Goal: Information Seeking & Learning: Learn about a topic

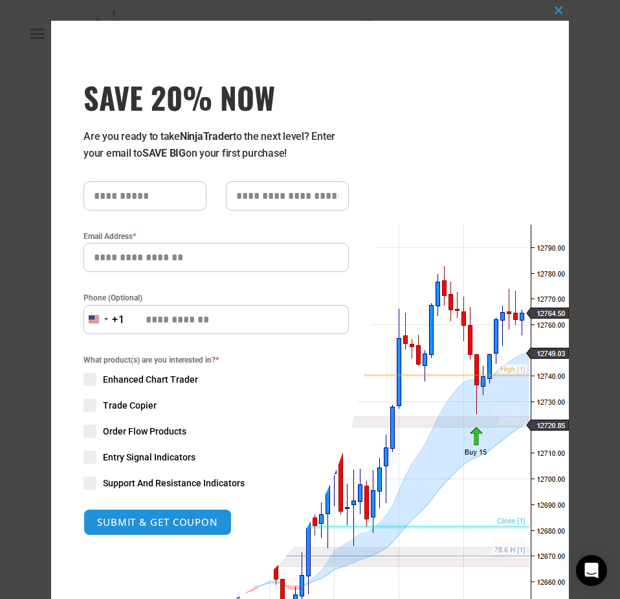
click at [160, 205] on input "text" at bounding box center [144, 195] width 123 height 29
type input "*****"
click at [156, 257] on input "Email Address *" at bounding box center [215, 257] width 265 height 29
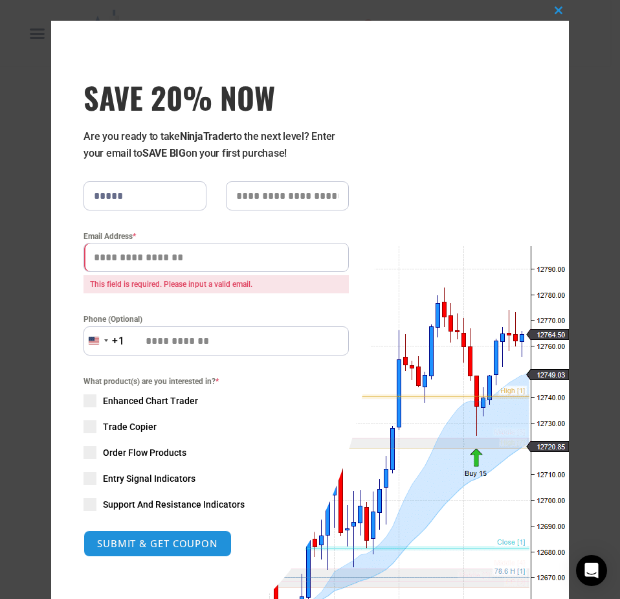
click at [203, 265] on input "Email Address *" at bounding box center [215, 257] width 265 height 29
paste input "**********"
type input "**********"
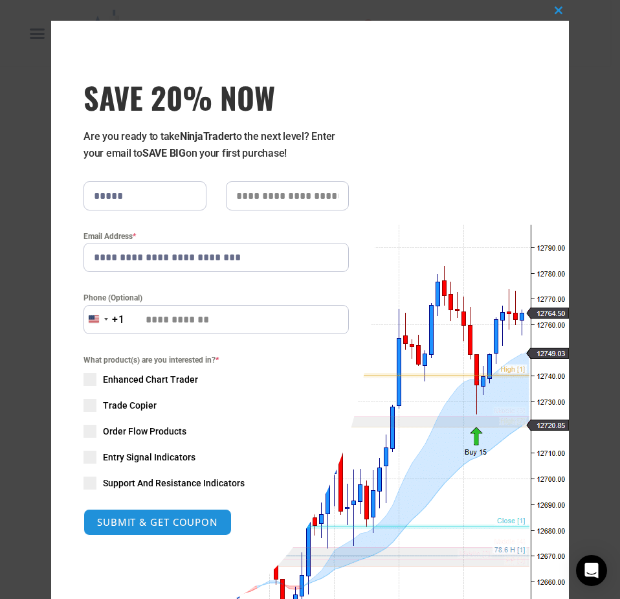
click at [151, 399] on div "What product(s) are you interested in? * Enhanced Chart Trader Trade Copier Ord…" at bounding box center [215, 421] width 265 height 136
click at [136, 410] on span "Trade Copier" at bounding box center [130, 405] width 54 height 13
click at [136, 388] on div "What product(s) are you interested in? * Enhanced Chart Trader Trade Copier Ord…" at bounding box center [215, 421] width 265 height 136
click at [143, 384] on span "Enhanced Chart Trader" at bounding box center [150, 379] width 95 height 13
click at [122, 421] on div "What product(s) are you interested in? * Enhanced Chart Trader Trade Copier Ord…" at bounding box center [215, 421] width 265 height 136
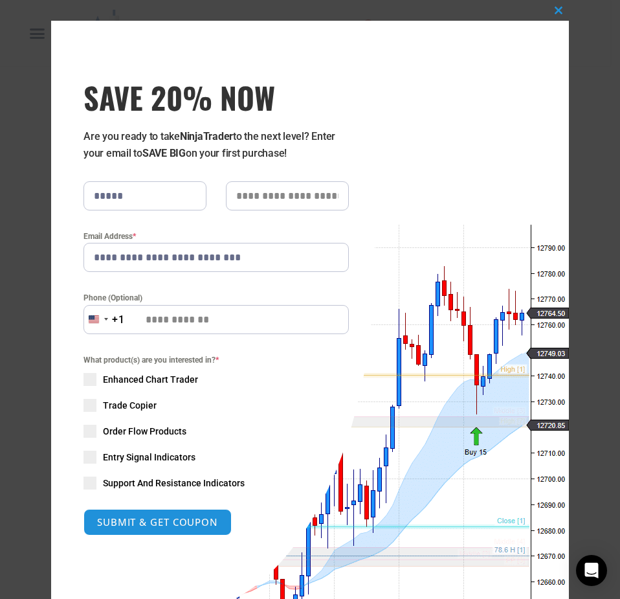
click at [121, 428] on span "Order Flow Products" at bounding box center [144, 431] width 83 height 13
click at [127, 470] on div "What product(s) are you interested in? * Enhanced Chart Trader Trade Copier Ord…" at bounding box center [215, 421] width 265 height 136
click at [159, 466] on div "What product(s) are you interested in? * Enhanced Chart Trader Trade Copier Ord…" at bounding box center [215, 421] width 265 height 136
click at [166, 459] on span "Entry Signal Indicators" at bounding box center [149, 456] width 93 height 13
click at [162, 483] on span "Support And Resistance Indicators" at bounding box center [174, 482] width 142 height 13
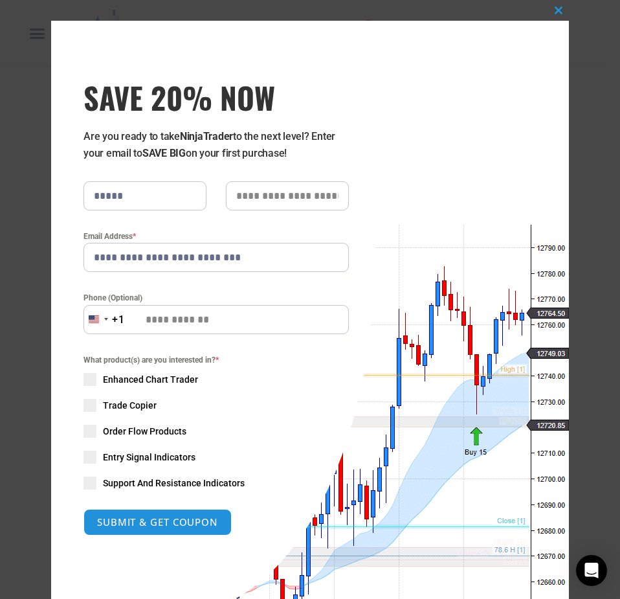
scroll to position [98, 0]
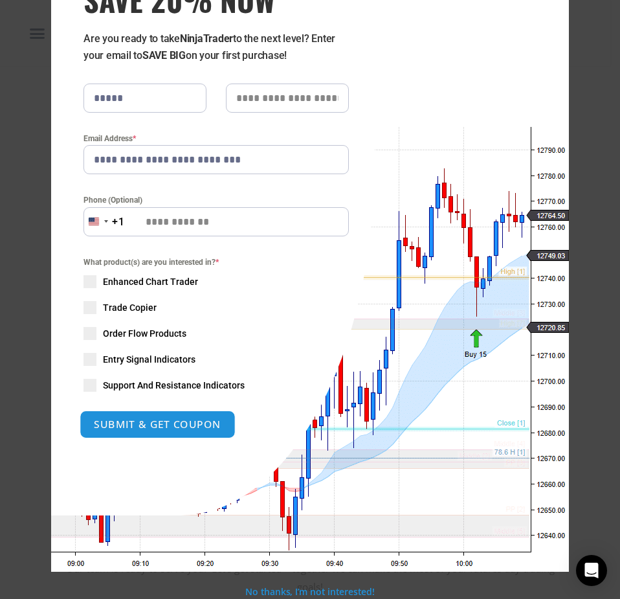
click at [171, 430] on button "SUBMIT & GET COUPON" at bounding box center [158, 424] width 156 height 28
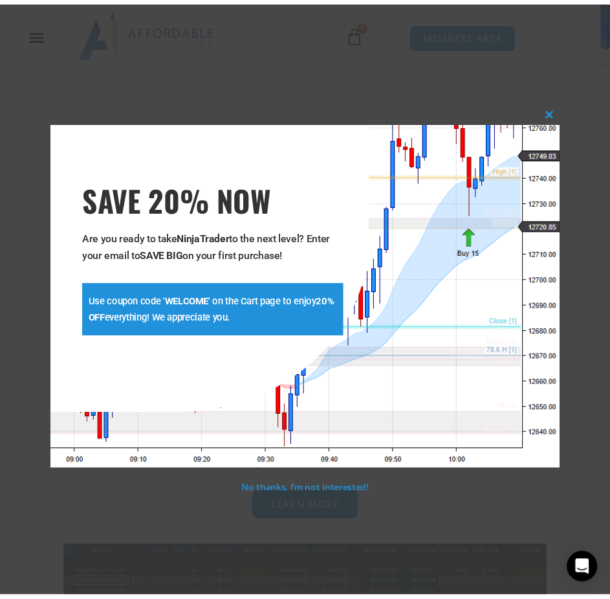
scroll to position [328, 0]
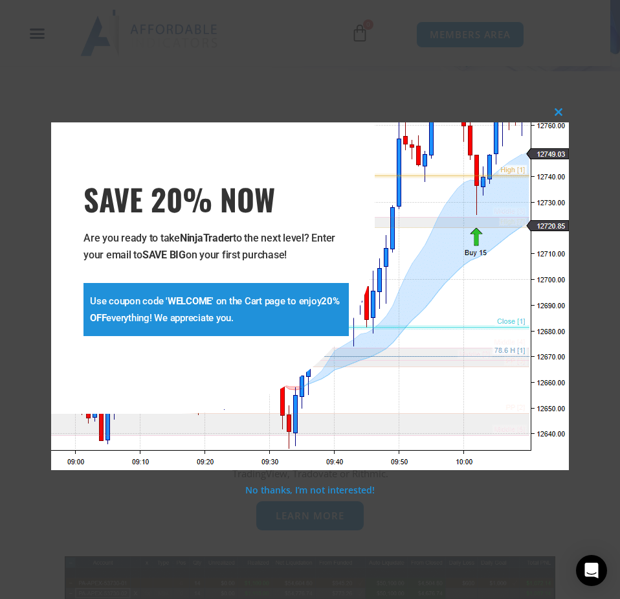
click at [175, 296] on strong "WELCOME" at bounding box center [190, 301] width 44 height 12
click at [564, 115] on span at bounding box center [558, 112] width 21 height 8
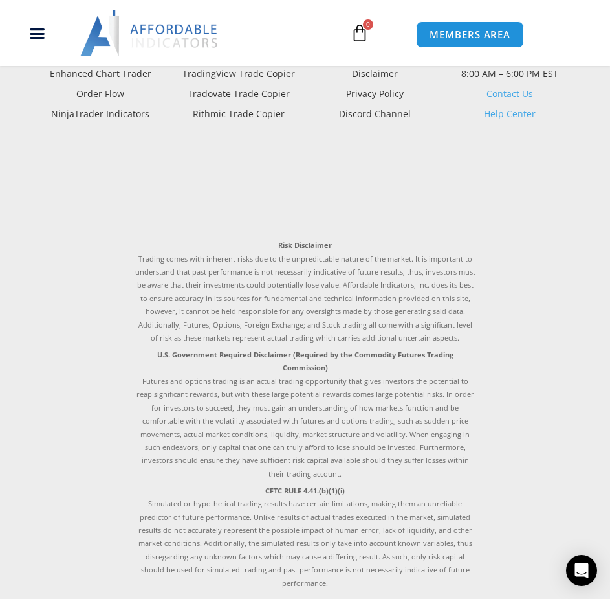
scroll to position [4929, 0]
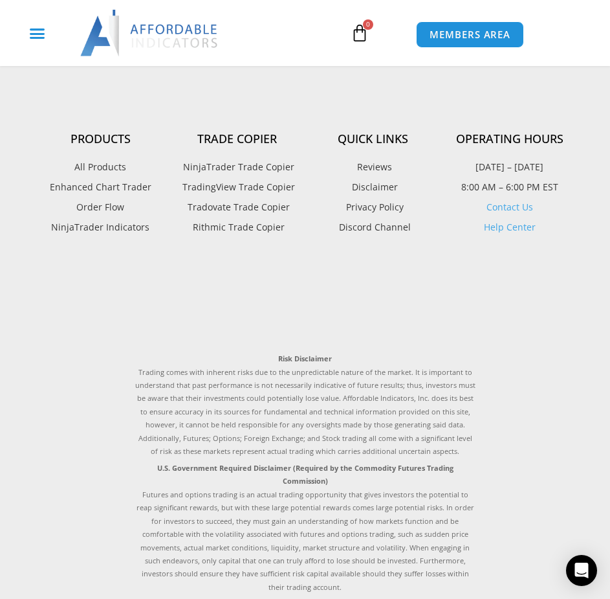
click at [44, 40] on icon "Menu Toggle" at bounding box center [37, 33] width 16 height 16
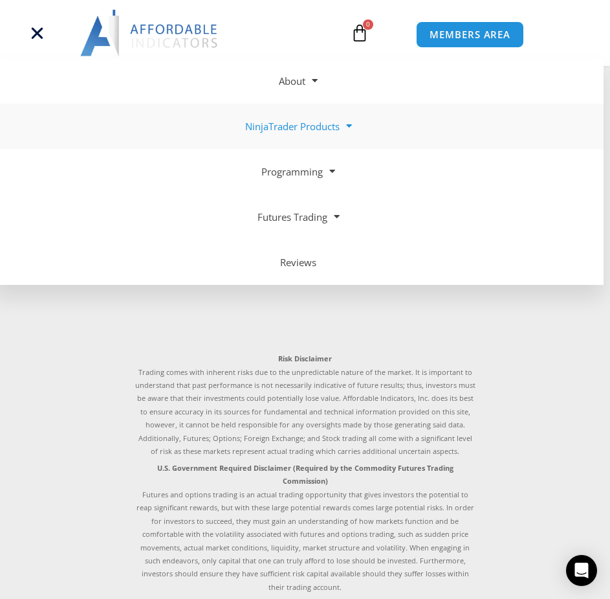
click at [313, 129] on link "NinjaTrader Products" at bounding box center [299, 126] width 610 height 45
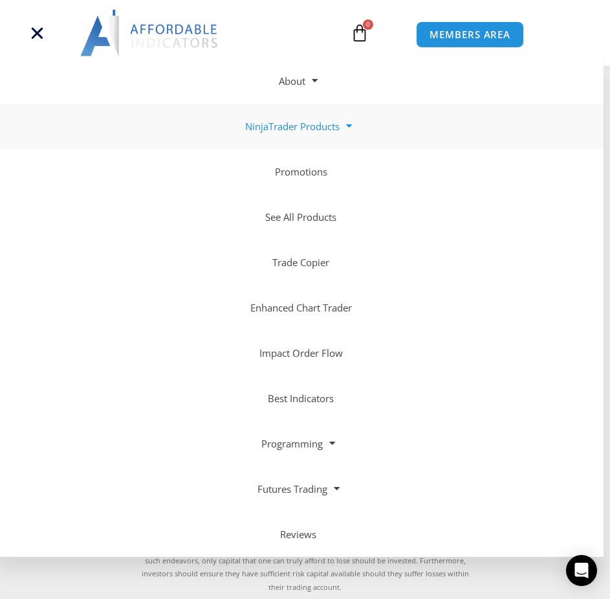
click at [313, 129] on link "NinjaTrader Products" at bounding box center [299, 126] width 610 height 45
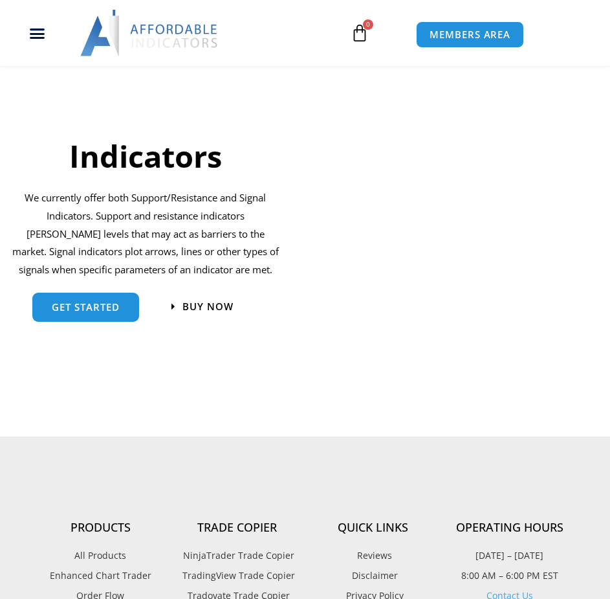
scroll to position [1035, 0]
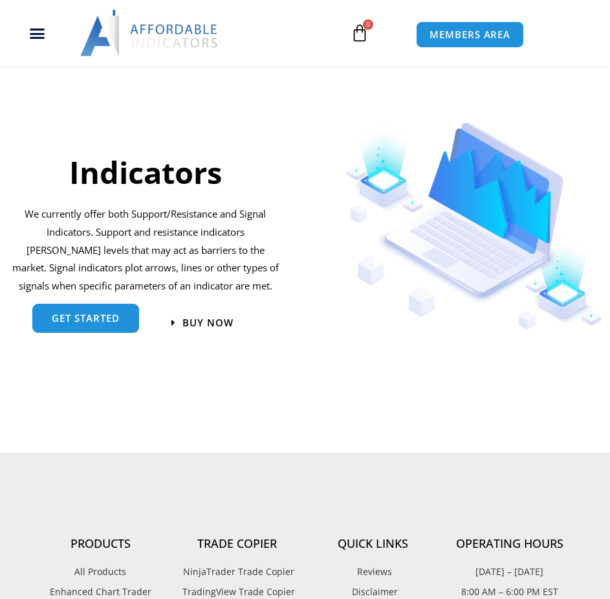
click at [102, 333] on div "get started" at bounding box center [85, 323] width 107 height 29
click at [107, 313] on span "get started" at bounding box center [86, 318] width 68 height 10
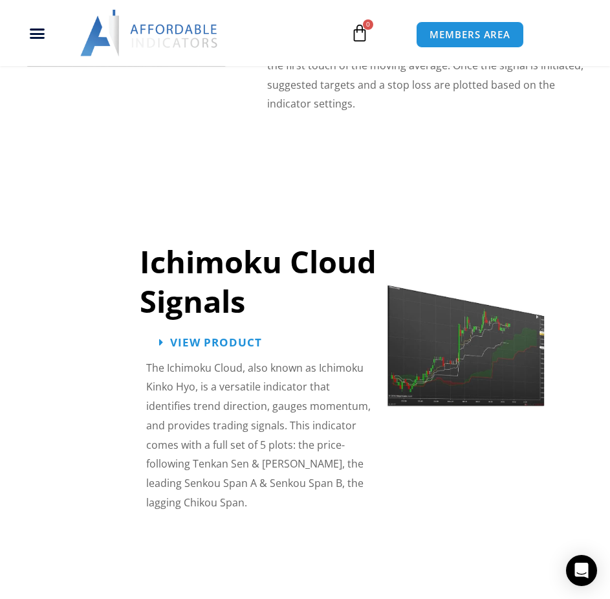
scroll to position [2265, 0]
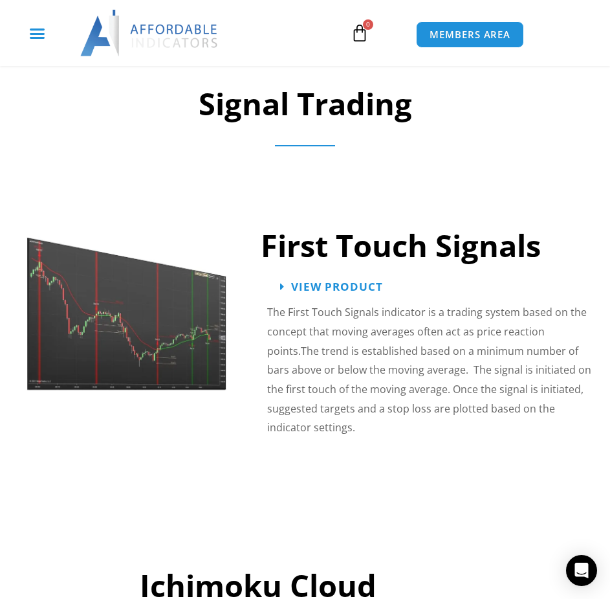
click at [43, 42] on div "Menu Toggle" at bounding box center [36, 33] width 60 height 25
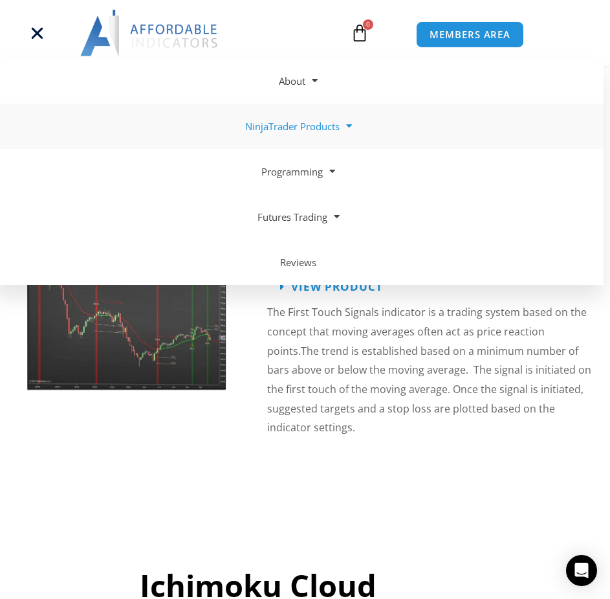
click at [344, 130] on span at bounding box center [346, 126] width 12 height 23
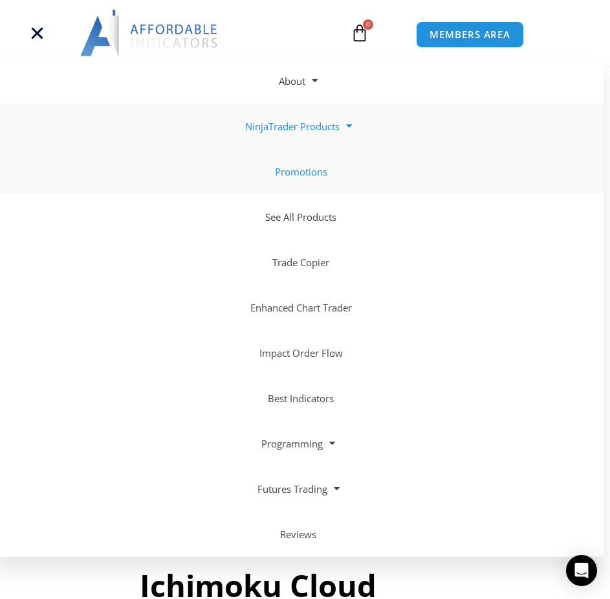
click at [324, 174] on link "Promotions" at bounding box center [299, 171] width 610 height 45
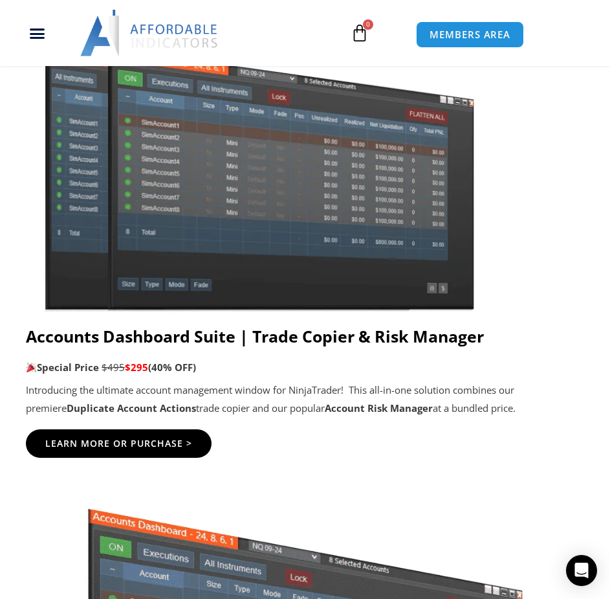
scroll to position [777, 0]
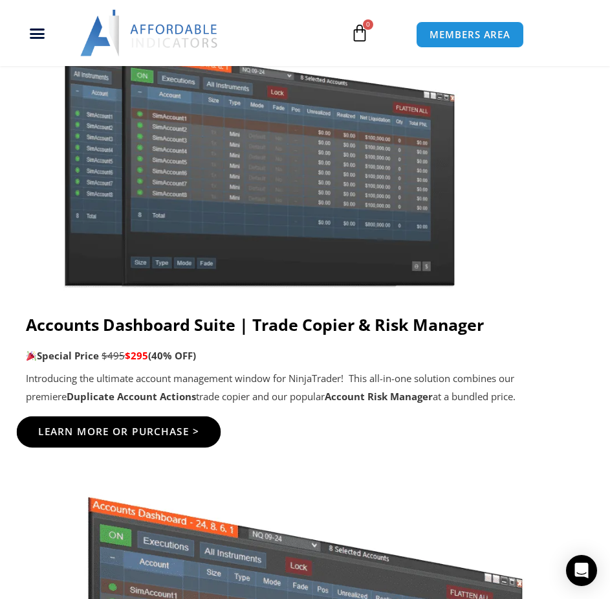
click at [177, 426] on span "Learn More Or Purchase >" at bounding box center [119, 431] width 162 height 10
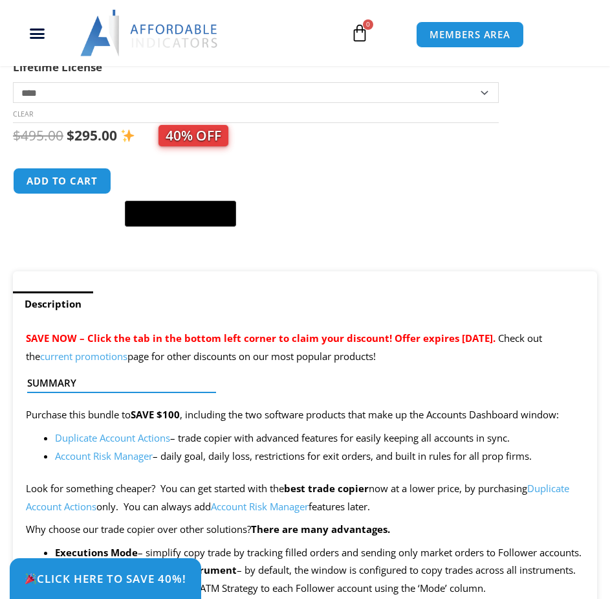
scroll to position [647, 0]
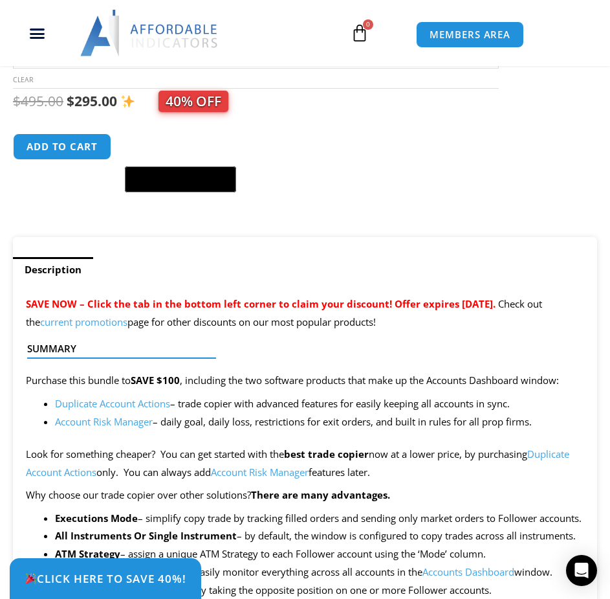
click at [122, 426] on link "Account Risk Manager" at bounding box center [104, 421] width 98 height 13
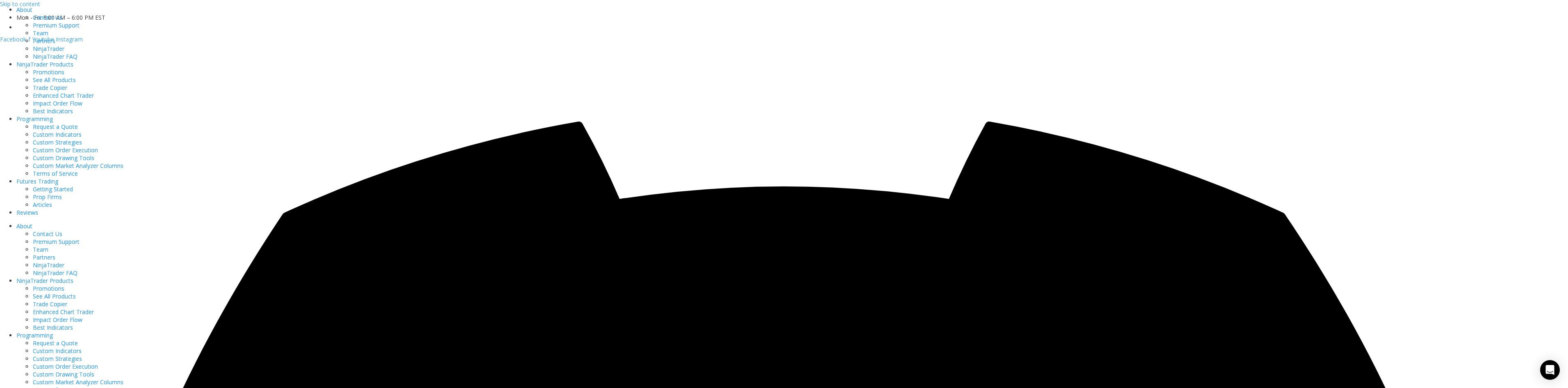
drag, startPoint x: 1131, startPoint y: 287, endPoint x: 1171, endPoint y: 274, distance: 42.1
drag, startPoint x: 1171, startPoint y: 274, endPoint x: 1181, endPoint y: 269, distance: 11.2
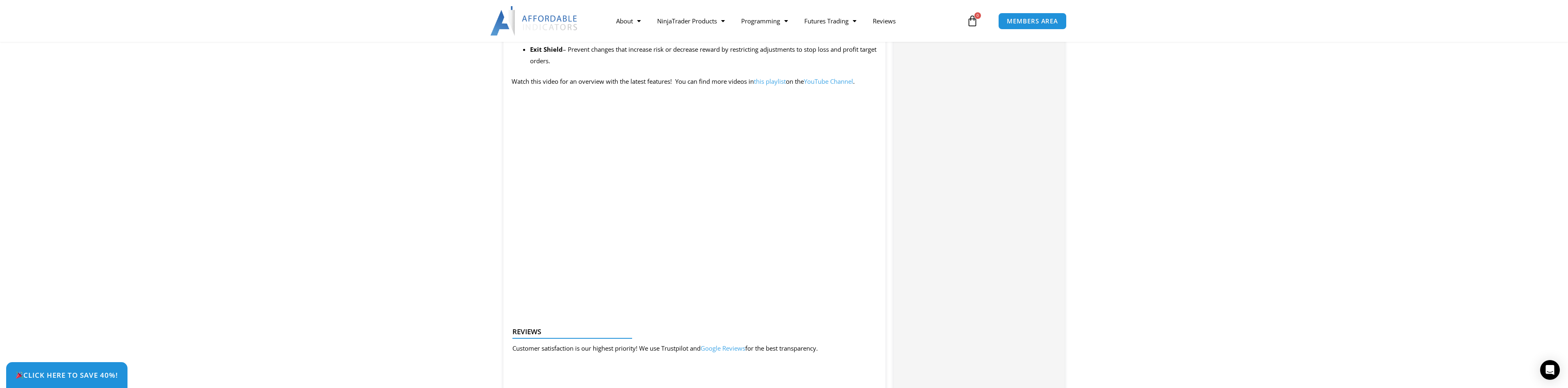
scroll to position [820, 0]
drag, startPoint x: 0, startPoint y: 0, endPoint x: 283, endPoint y: 182, distance: 336.5
click at [697, 54] on link "See All Products" at bounding box center [691, 52] width 84 height 15
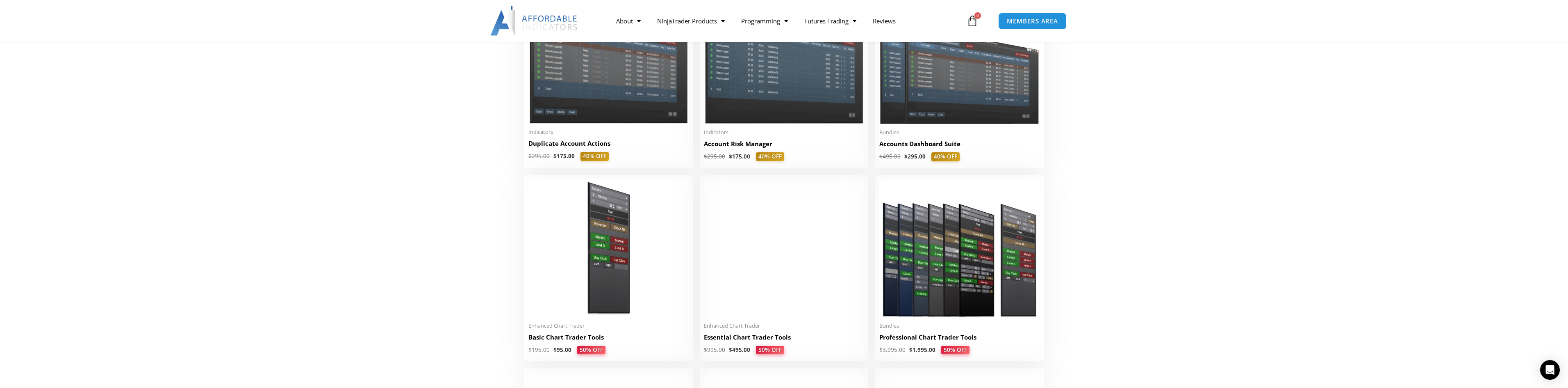
scroll to position [246, 0]
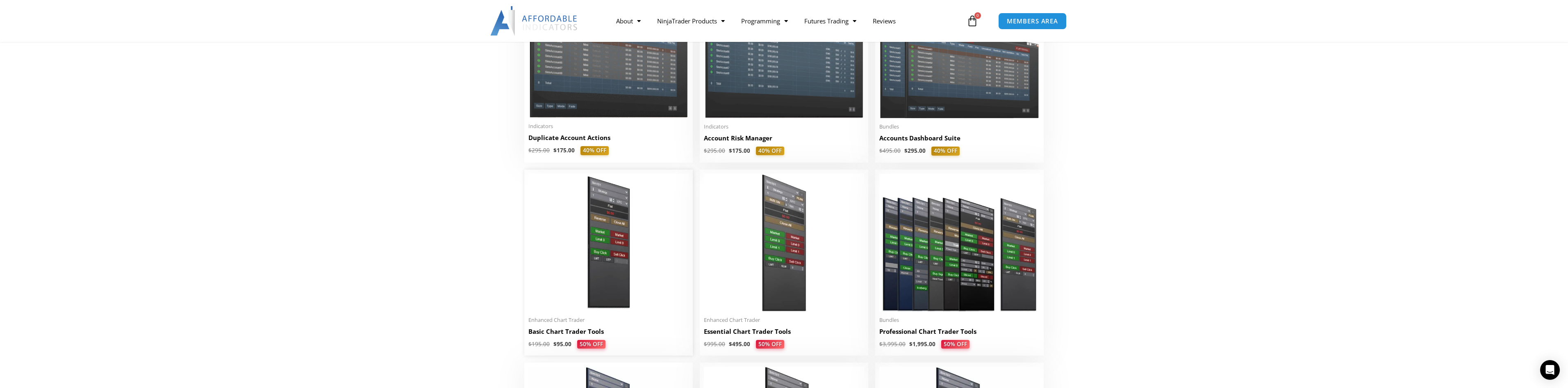
click at [592, 239] on img at bounding box center [608, 242] width 160 height 138
click at [789, 290] on img at bounding box center [784, 242] width 160 height 138
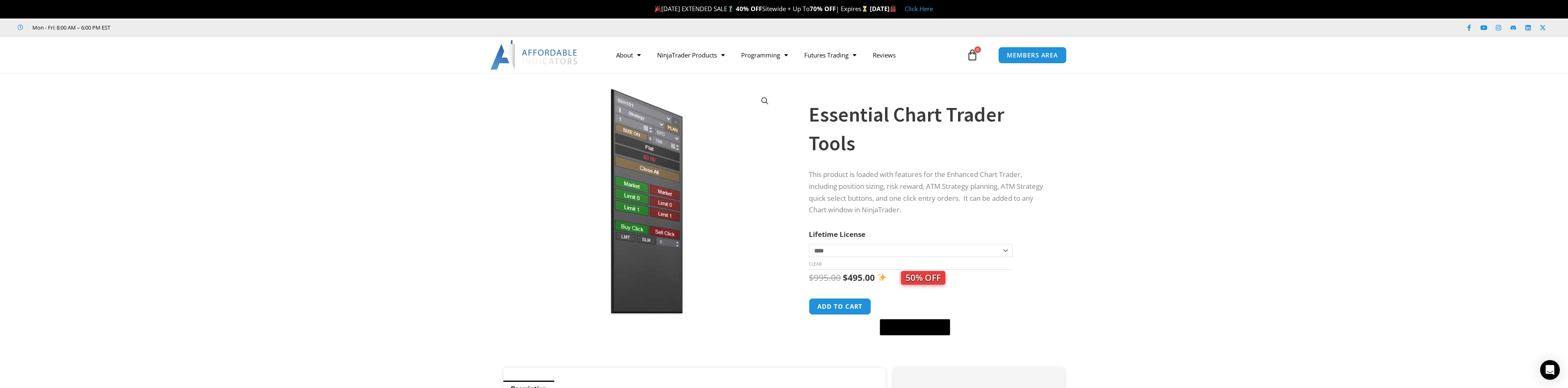
drag, startPoint x: 0, startPoint y: 0, endPoint x: 756, endPoint y: 290, distance: 809.7
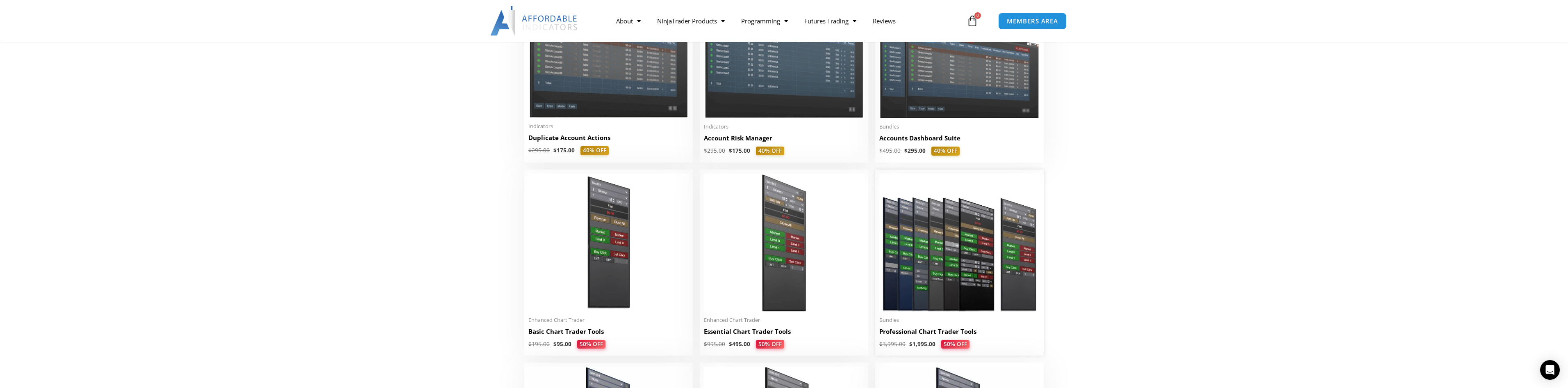
click at [961, 288] on img at bounding box center [959, 242] width 160 height 138
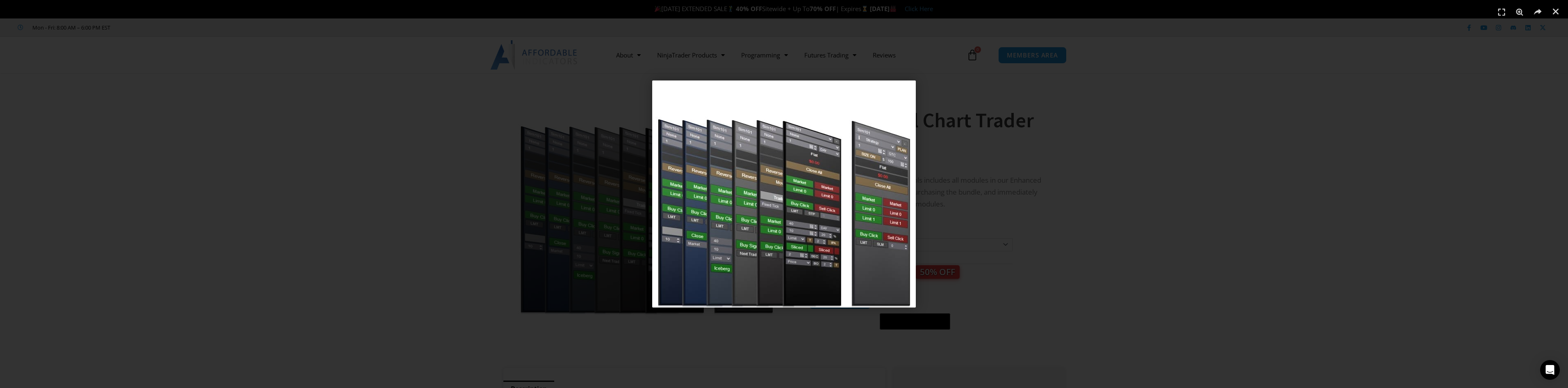
click at [660, 351] on div "1 / 1" at bounding box center [784, 193] width 1511 height 330
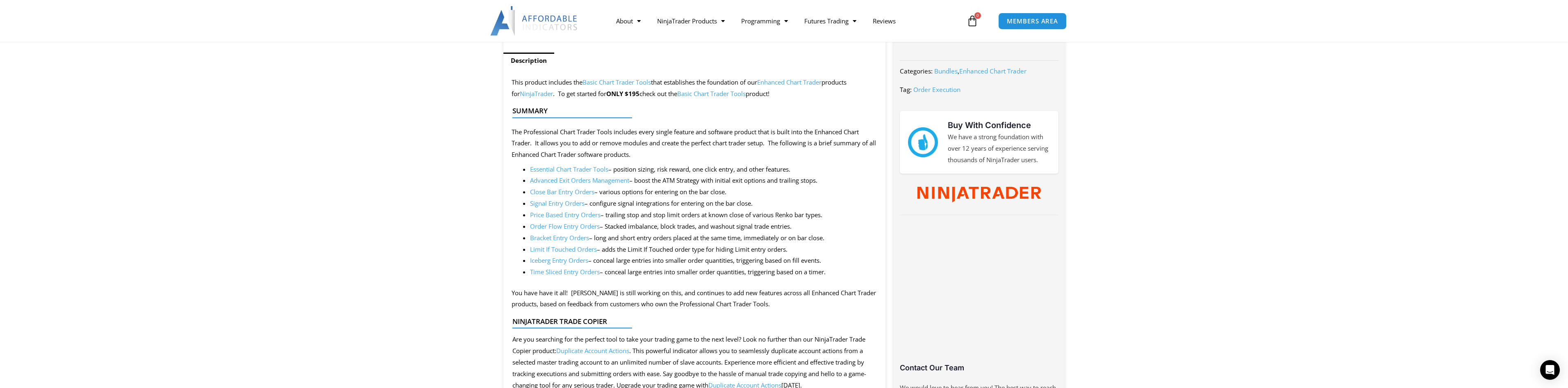
scroll to position [328, 0]
click at [563, 191] on link "Close Bar Entry Orders" at bounding box center [563, 191] width 65 height 8
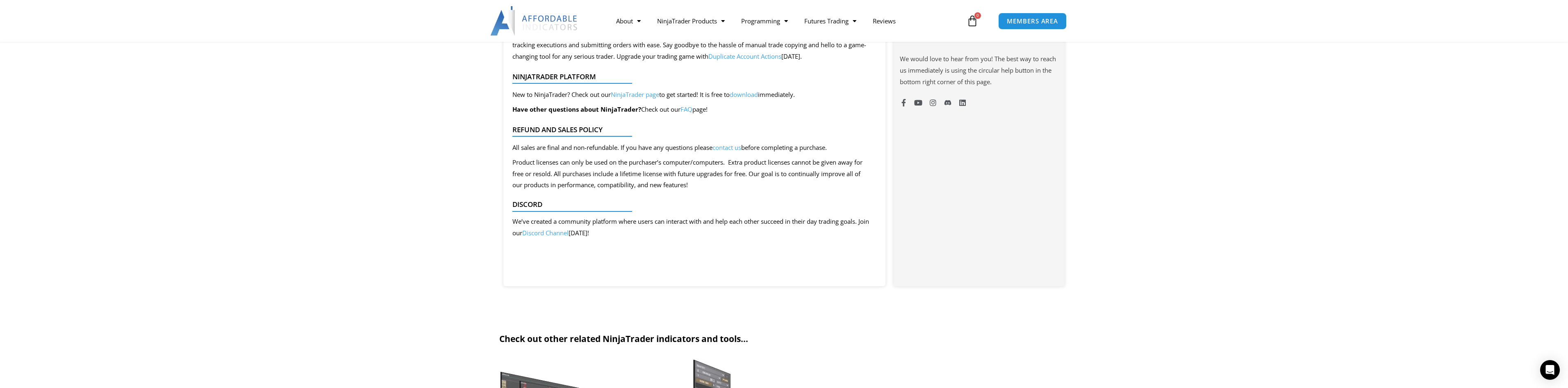
scroll to position [820, 0]
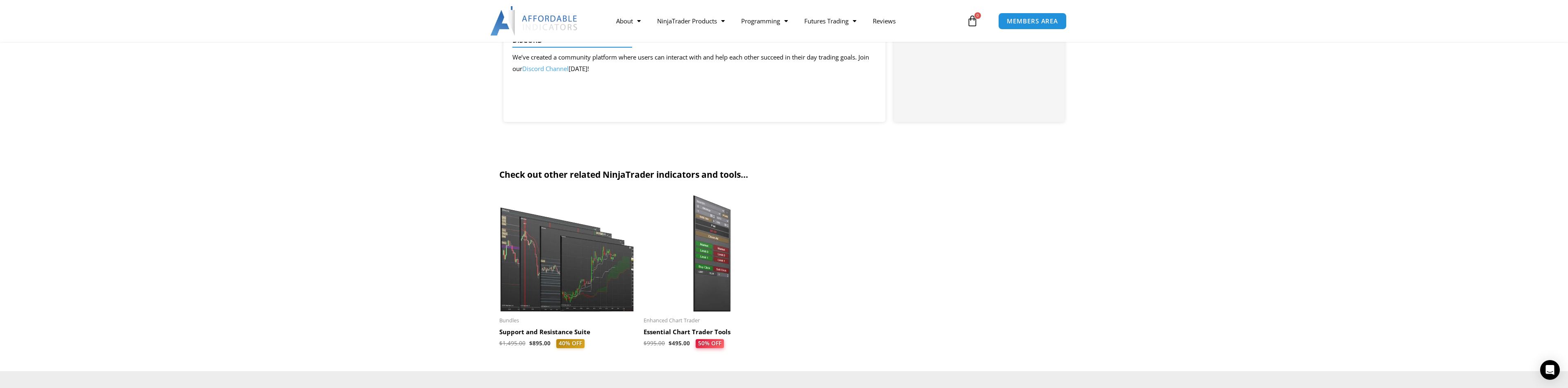
drag, startPoint x: 337, startPoint y: 162, endPoint x: 346, endPoint y: 153, distance: 12.7
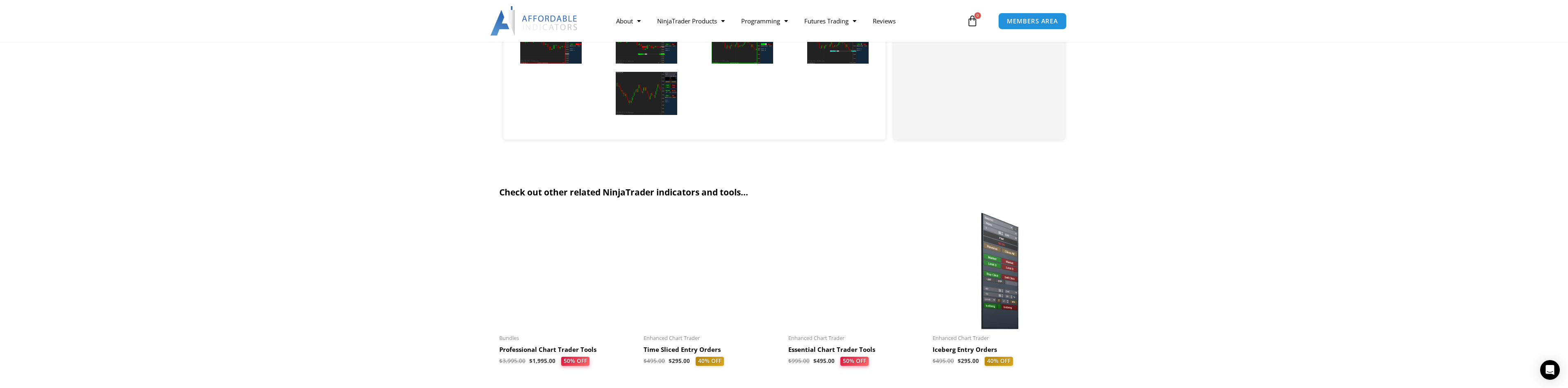
scroll to position [1354, 0]
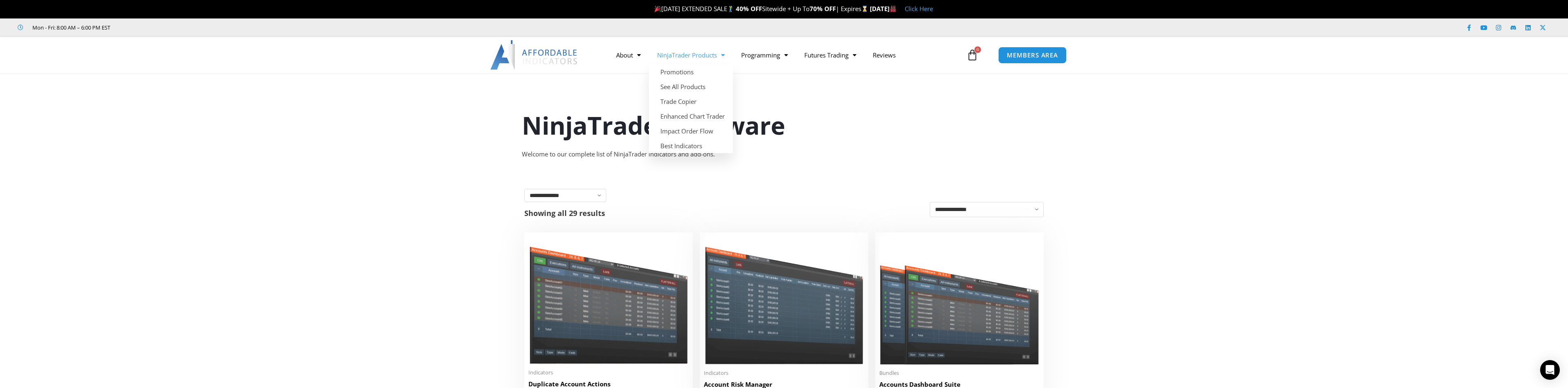
click at [690, 53] on link "NinjaTrader Products" at bounding box center [691, 55] width 84 height 19
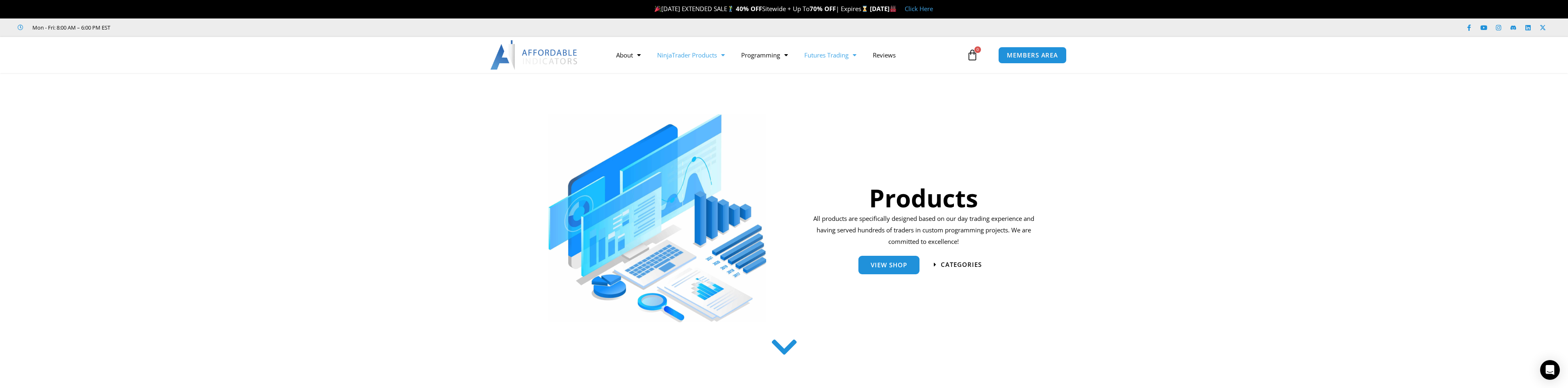
click at [834, 55] on link "Futures Trading" at bounding box center [831, 55] width 68 height 19
click at [847, 53] on link "Futures Trading" at bounding box center [831, 55] width 68 height 19
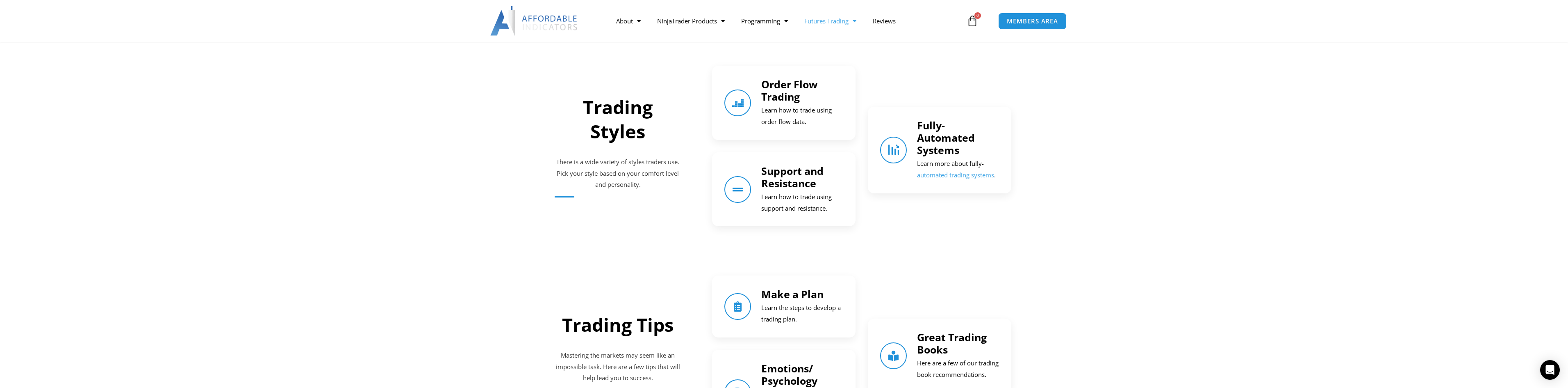
scroll to position [820, 0]
click at [899, 147] on icon "Fully-Automated Systems" at bounding box center [894, 151] width 11 height 11
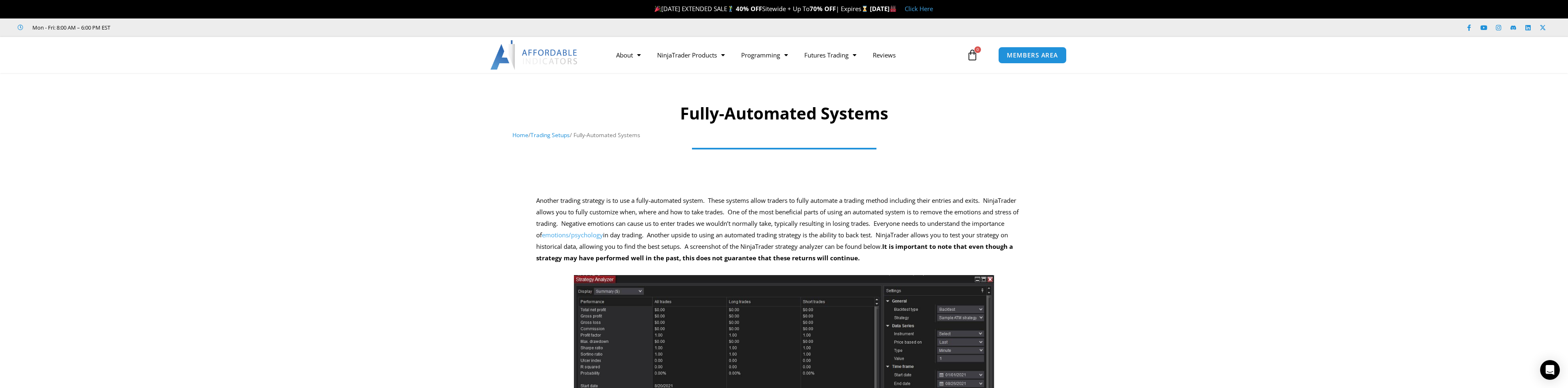
drag, startPoint x: 802, startPoint y: 115, endPoint x: 810, endPoint y: 107, distance: 11.3
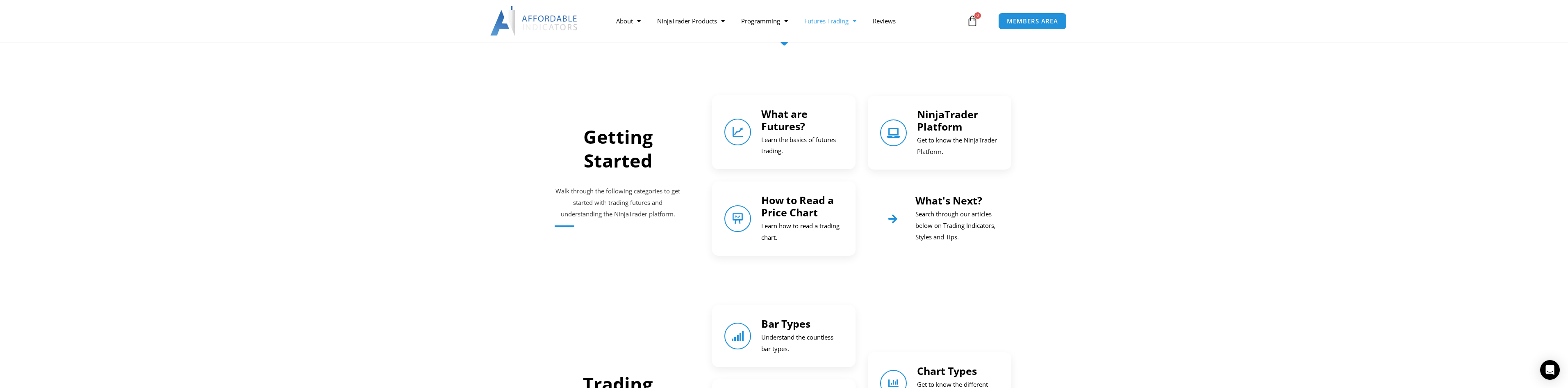
scroll to position [200, 0]
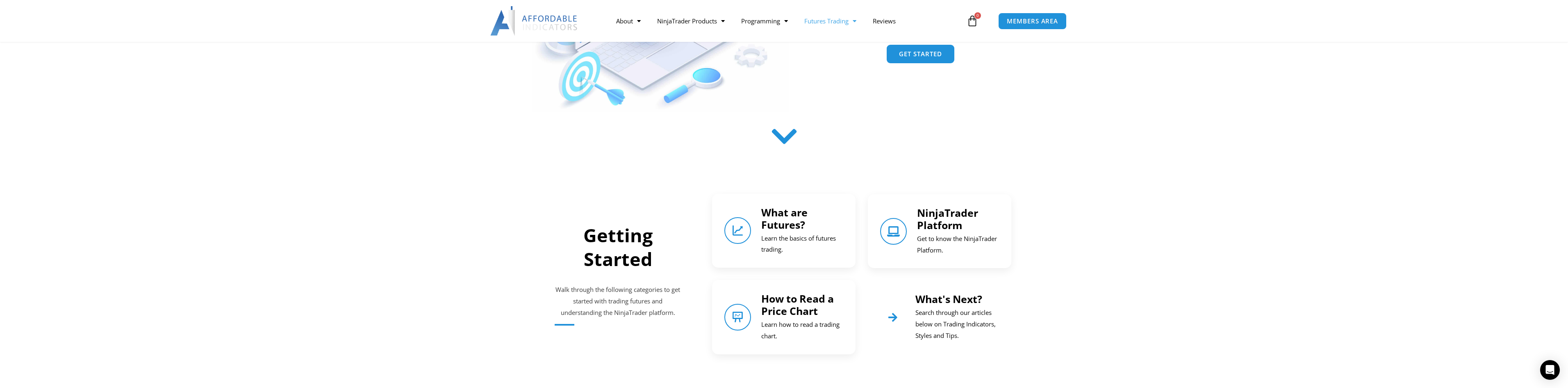
click at [557, 30] on img at bounding box center [534, 21] width 88 height 30
